Goal: Find specific fact: Find specific fact

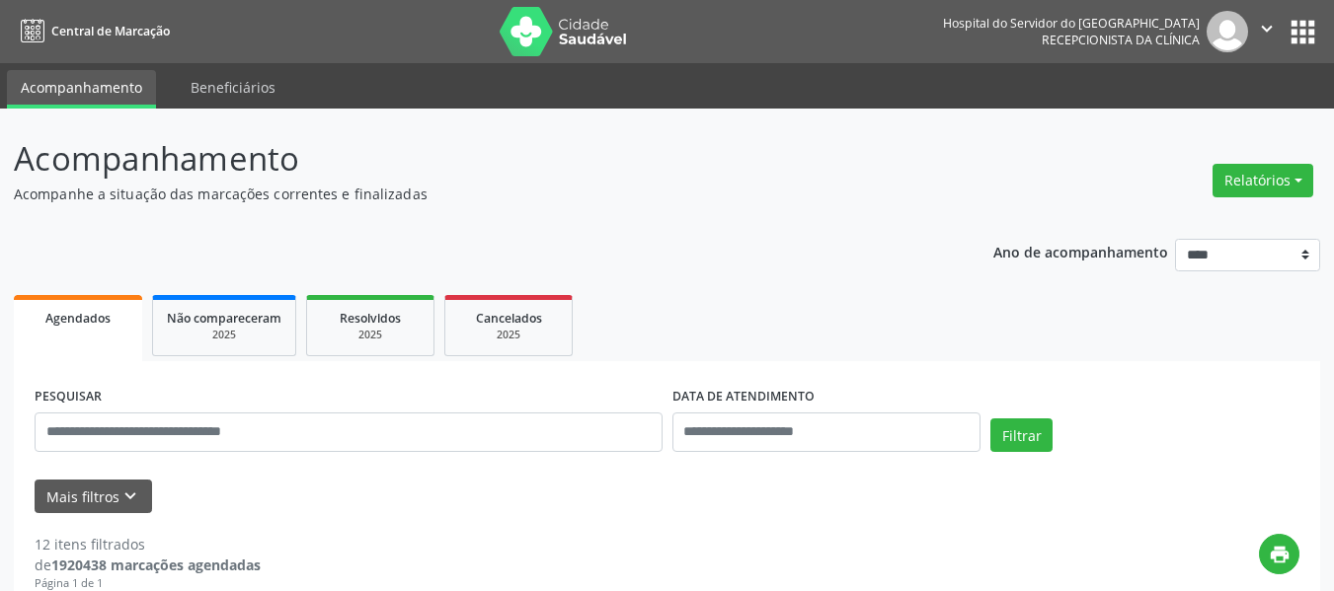
scroll to position [117, 0]
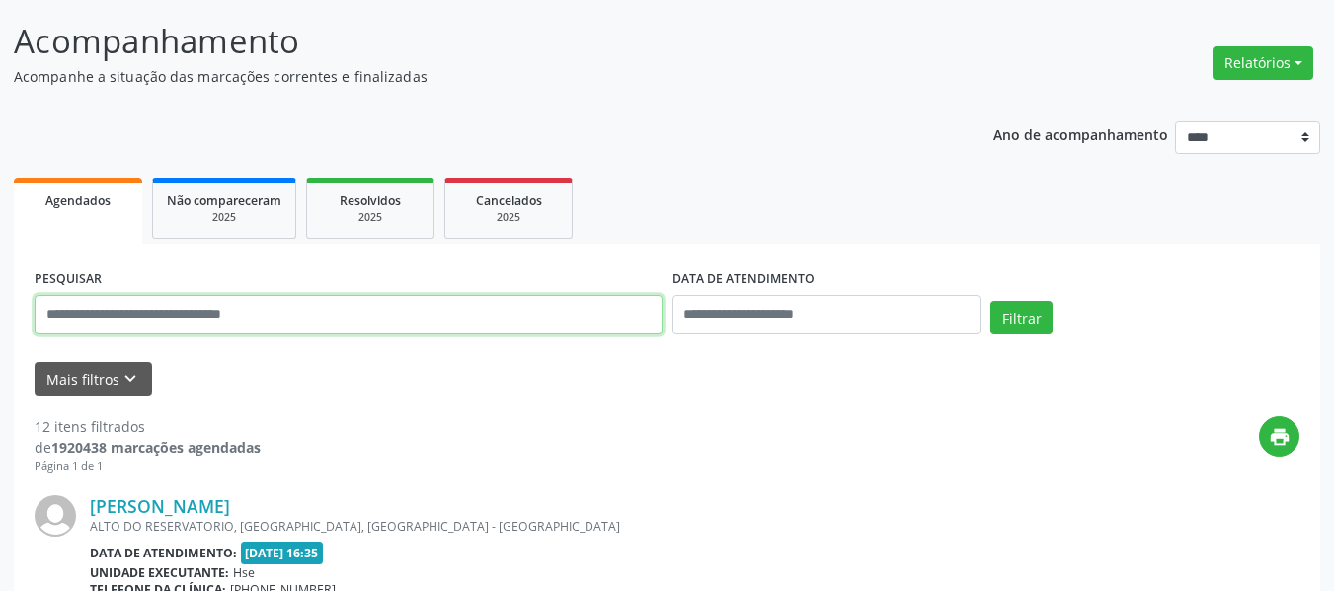
click at [495, 307] on input "text" at bounding box center [349, 314] width 628 height 39
paste input "**********"
click at [990, 301] on button "Filtrar" at bounding box center [1021, 318] width 62 height 34
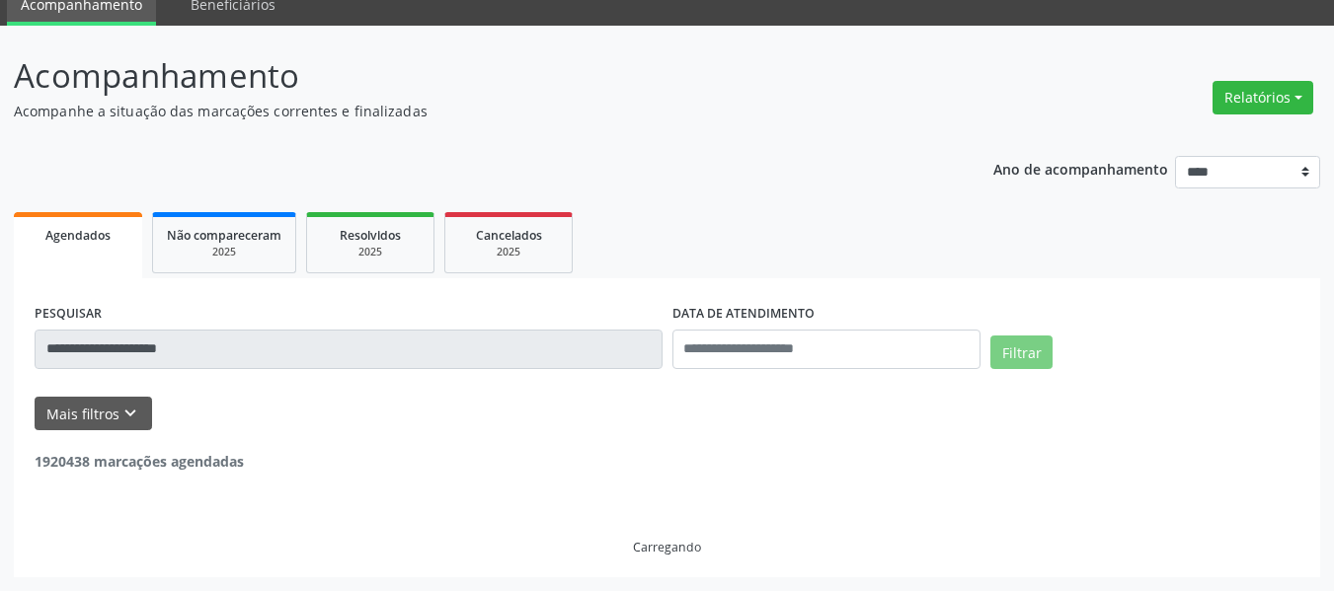
scroll to position [19, 0]
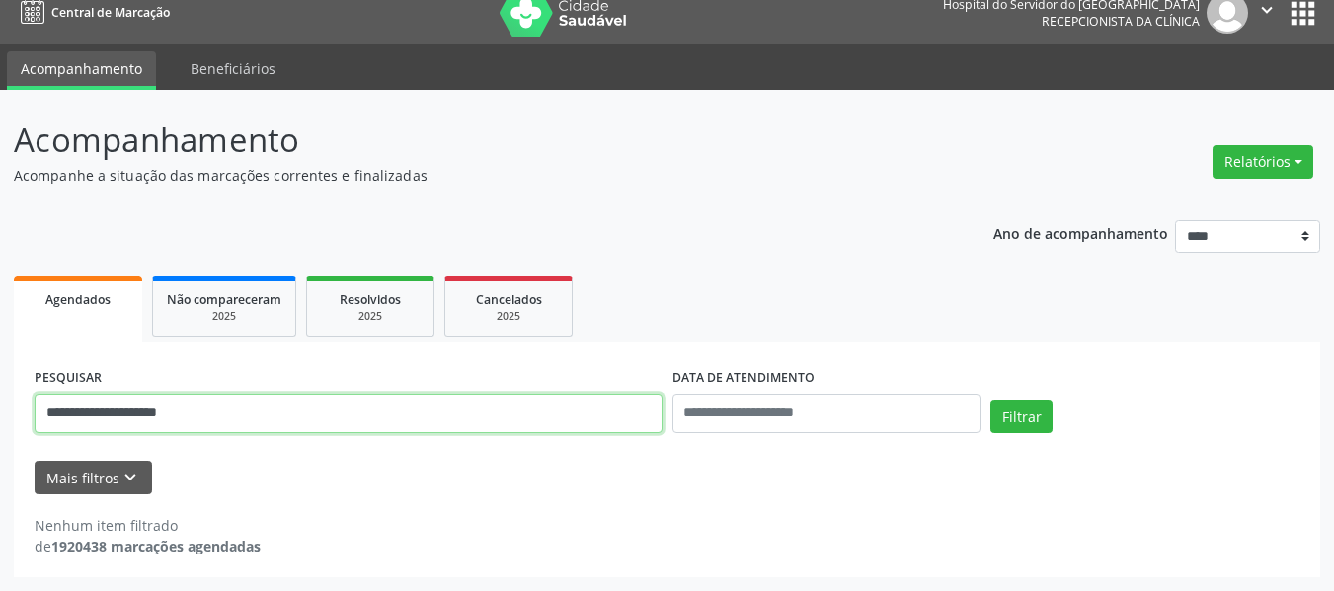
click at [336, 399] on input "**********" at bounding box center [349, 413] width 628 height 39
click at [990, 400] on button "Filtrar" at bounding box center [1021, 417] width 62 height 34
click at [265, 411] on input "**********" at bounding box center [349, 413] width 628 height 39
type input "*******"
click at [990, 400] on button "Filtrar" at bounding box center [1021, 417] width 62 height 34
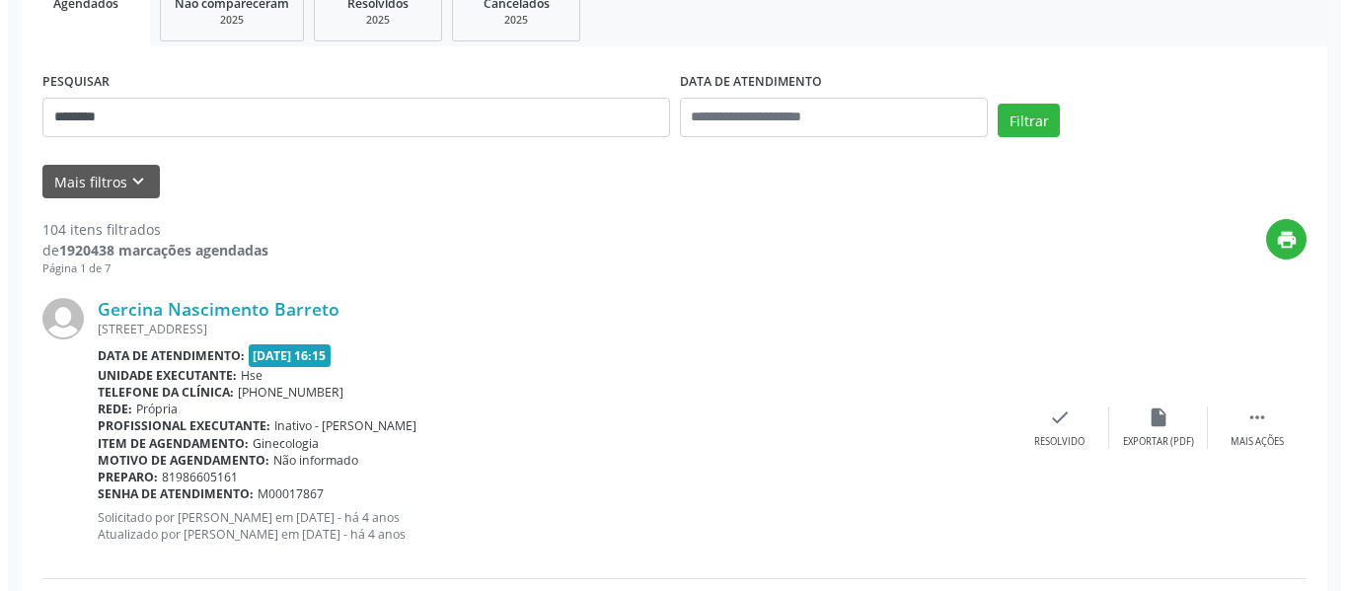
scroll to position [512, 0]
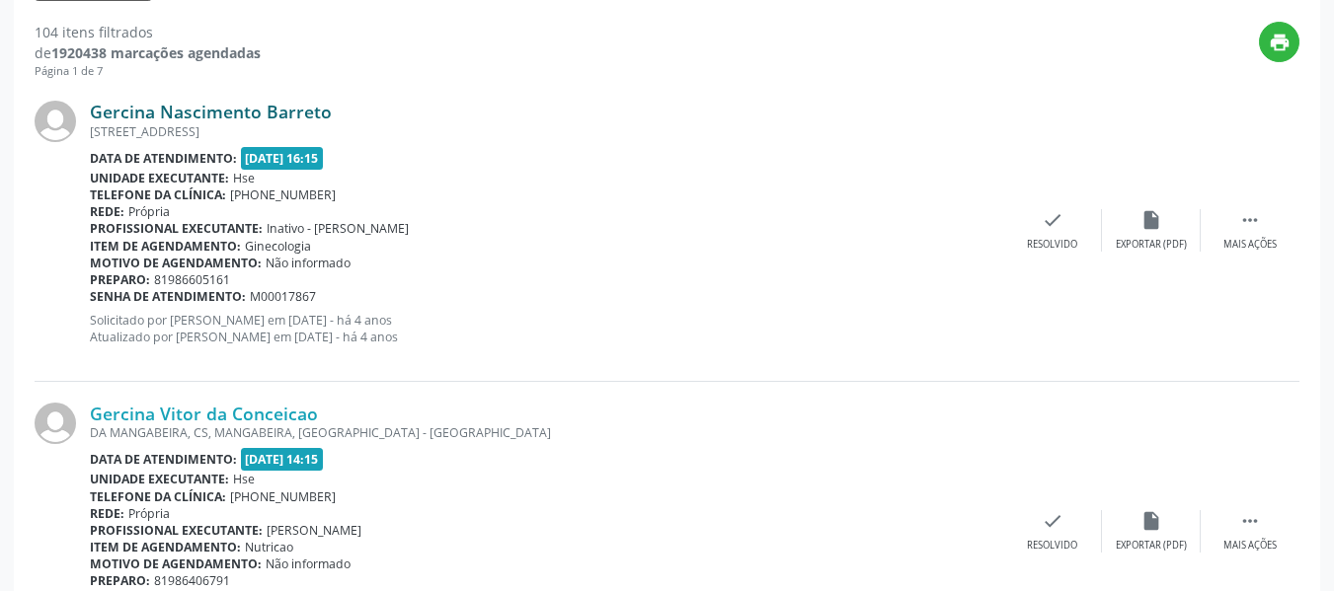
click at [281, 115] on link "Gercina Nascimento Barreto" at bounding box center [211, 112] width 242 height 22
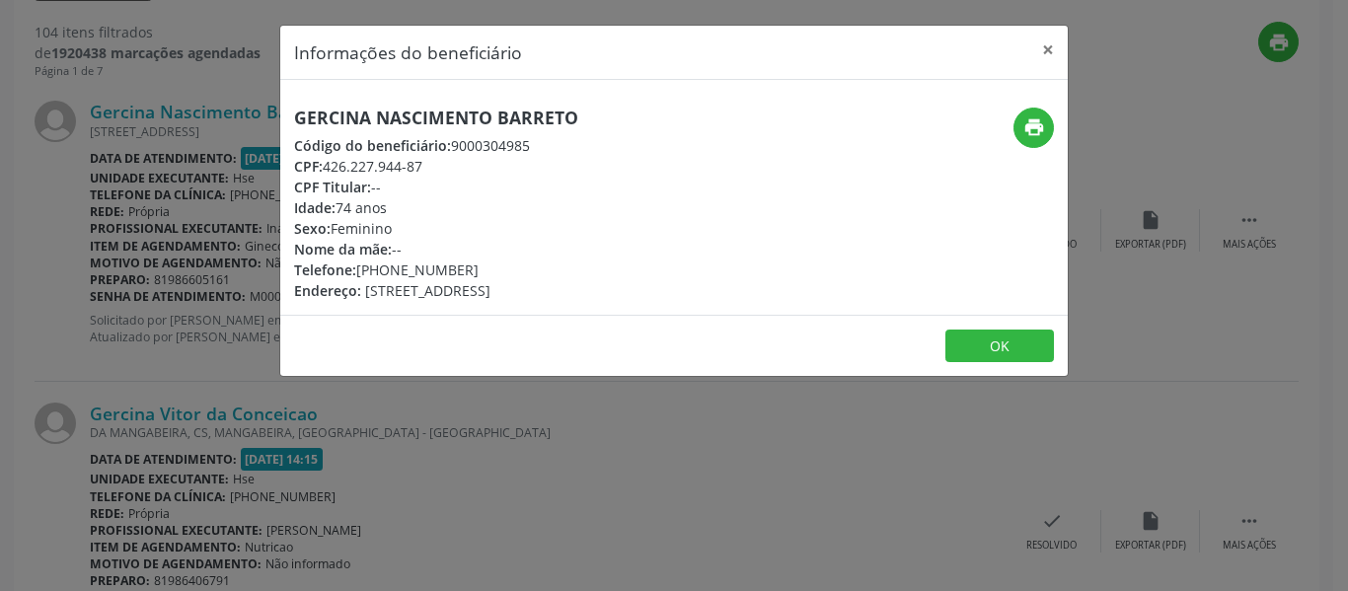
drag, startPoint x: 623, startPoint y: 125, endPoint x: 269, endPoint y: 115, distance: 354.6
click at [269, 115] on div "Informações do beneficiário × Gercina Nascimento Barreto Código do beneficiário…" at bounding box center [674, 295] width 1348 height 591
copy h5 "Gercina Nascimento Barreto"
click at [1042, 135] on icon "print" at bounding box center [1035, 127] width 22 height 22
drag, startPoint x: 479, startPoint y: 257, endPoint x: 406, endPoint y: 272, distance: 74.7
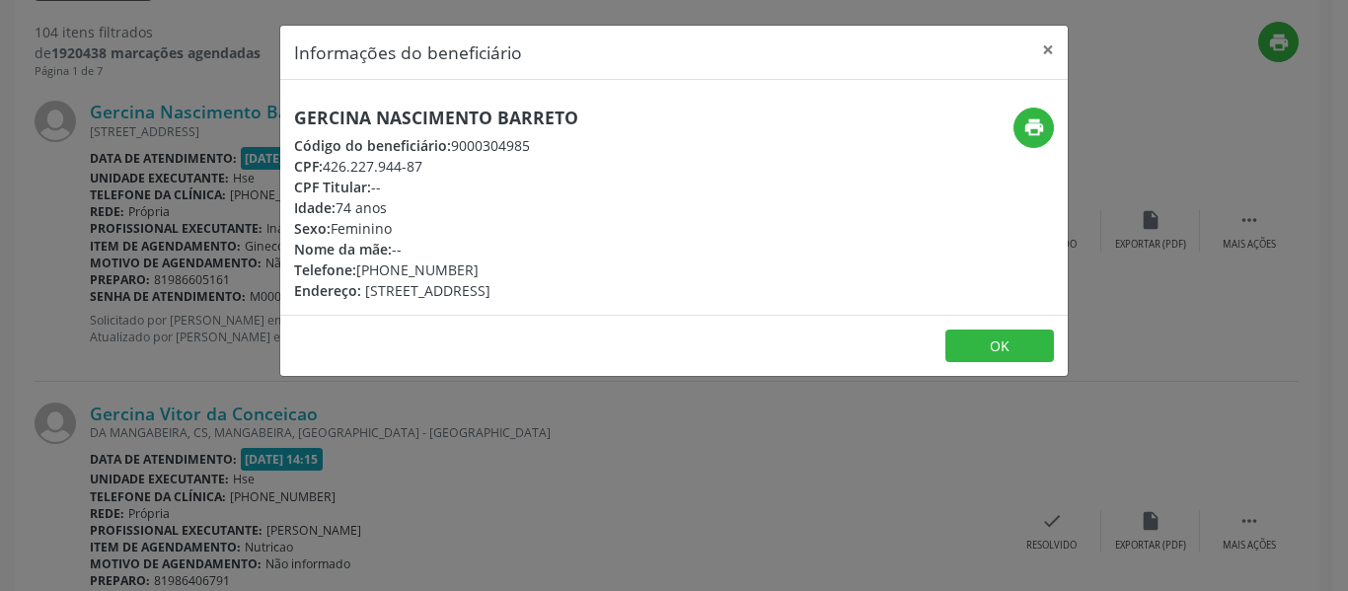
click at [406, 272] on div "Gercina Nascimento Barreto Código do beneficiário: 9000304985 CPF: 426.227.944-…" at bounding box center [436, 204] width 284 height 193
drag, startPoint x: 466, startPoint y: 273, endPoint x: 387, endPoint y: 273, distance: 79.0
click at [387, 273] on div "Telefone: [PHONE_NUMBER]" at bounding box center [436, 270] width 284 height 21
copy div "98354-7800"
